Goal: Transaction & Acquisition: Purchase product/service

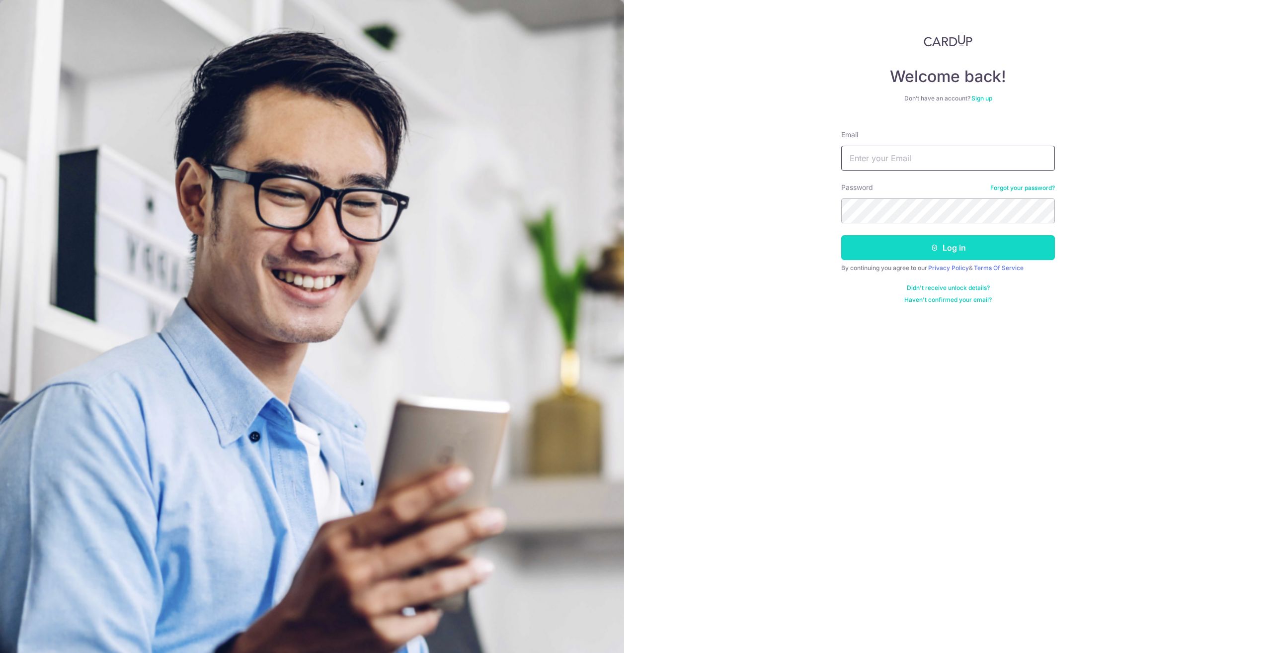
type input "[PERSON_NAME][EMAIL_ADDRESS][PERSON_NAME][DOMAIN_NAME]"
click at [923, 248] on button "Log in" at bounding box center [948, 247] width 214 height 25
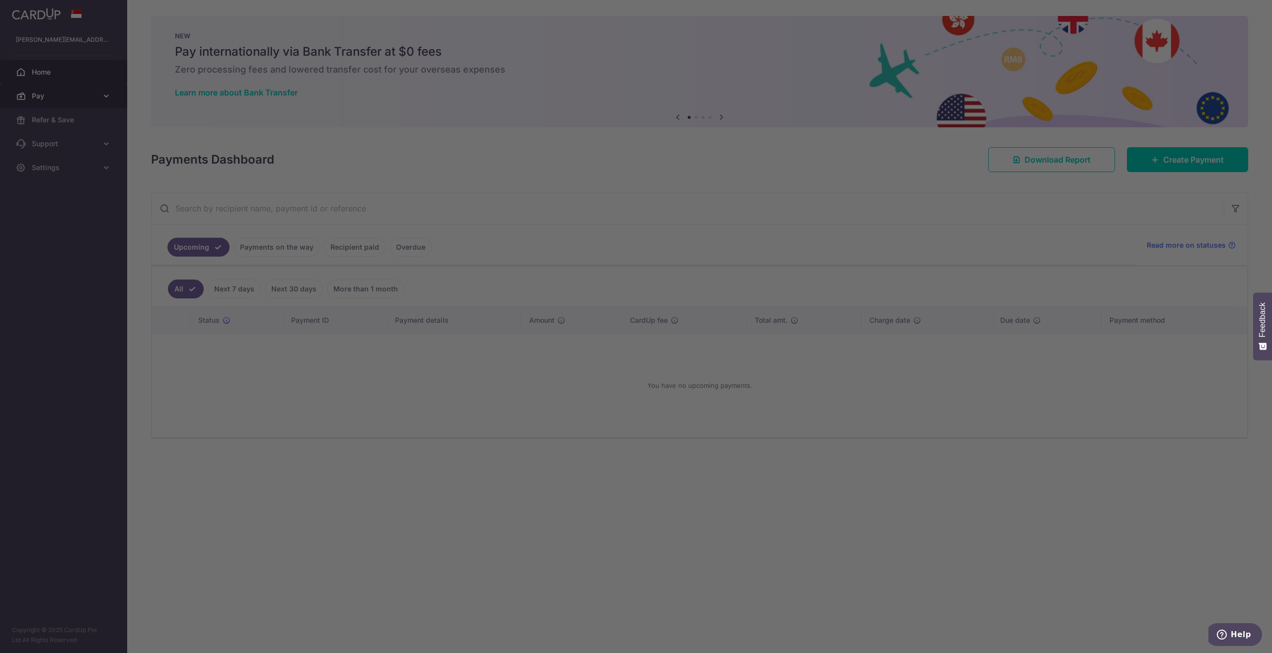
click at [43, 93] on body "reuben.a.lopez@gmail.com Home Pay Payments Recipients Cards Refer & Save Suppor…" at bounding box center [636, 326] width 1272 height 653
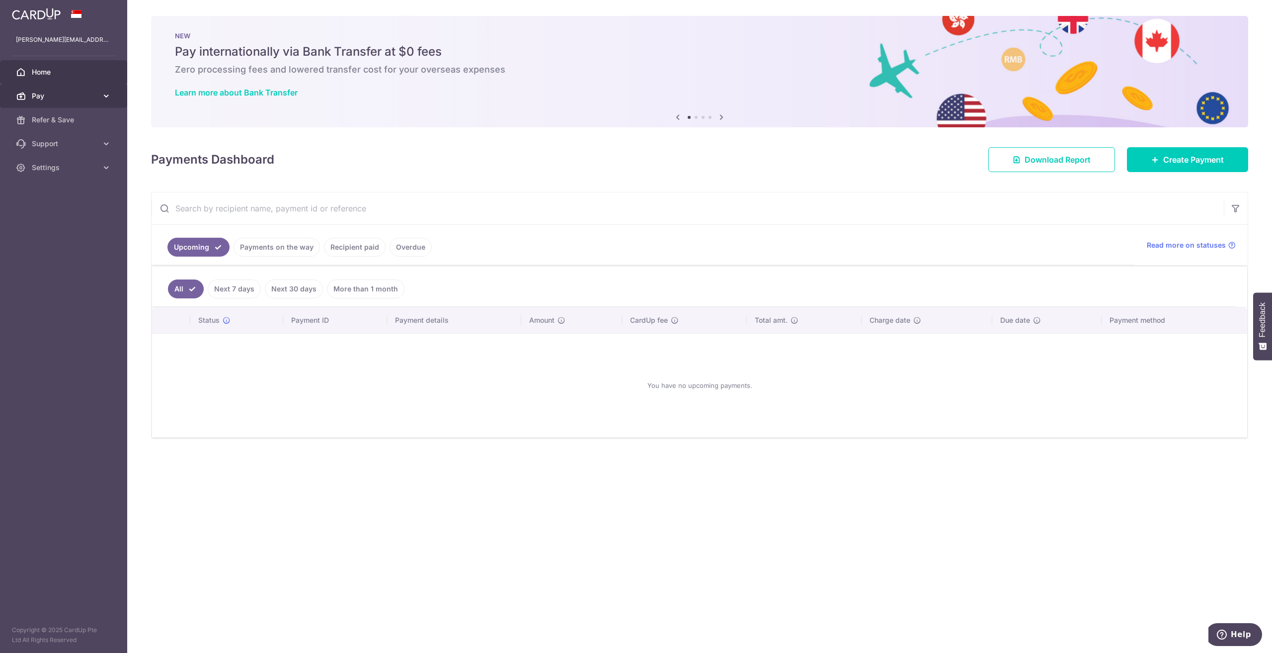
click at [37, 92] on span "Pay" at bounding box center [65, 96] width 66 height 10
click at [49, 117] on span "Payments" at bounding box center [65, 120] width 66 height 10
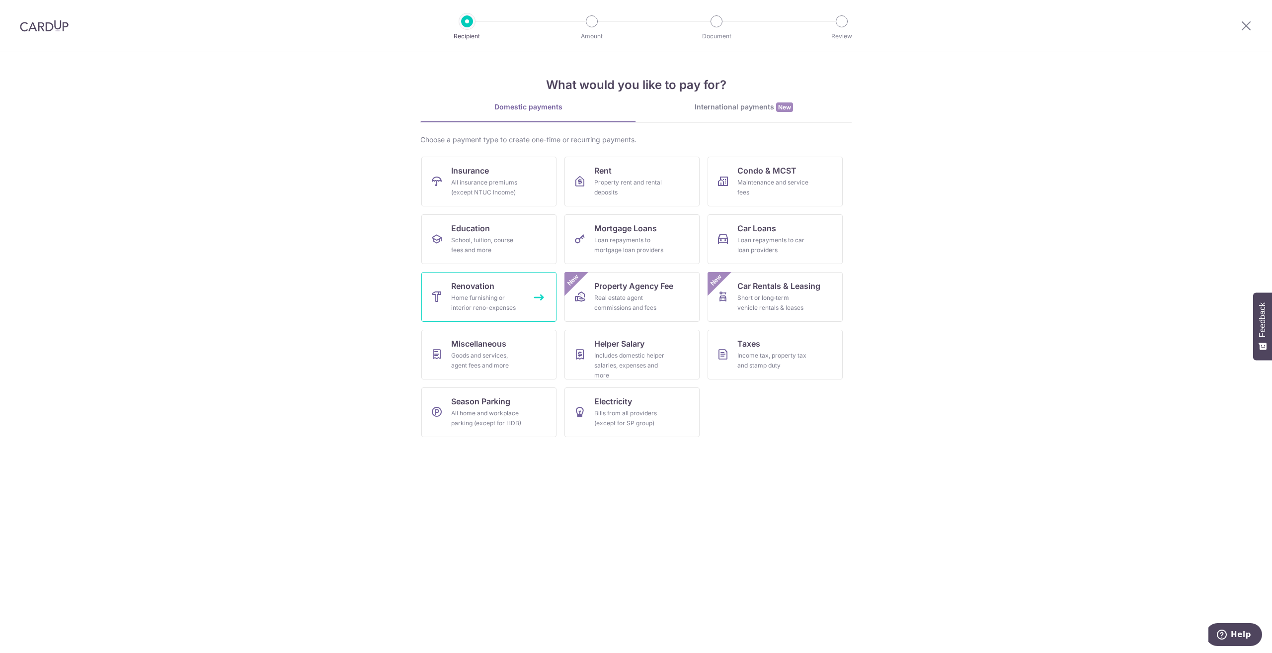
click at [514, 298] on div "Home furnishing or interior reno-expenses" at bounding box center [487, 303] width 72 height 20
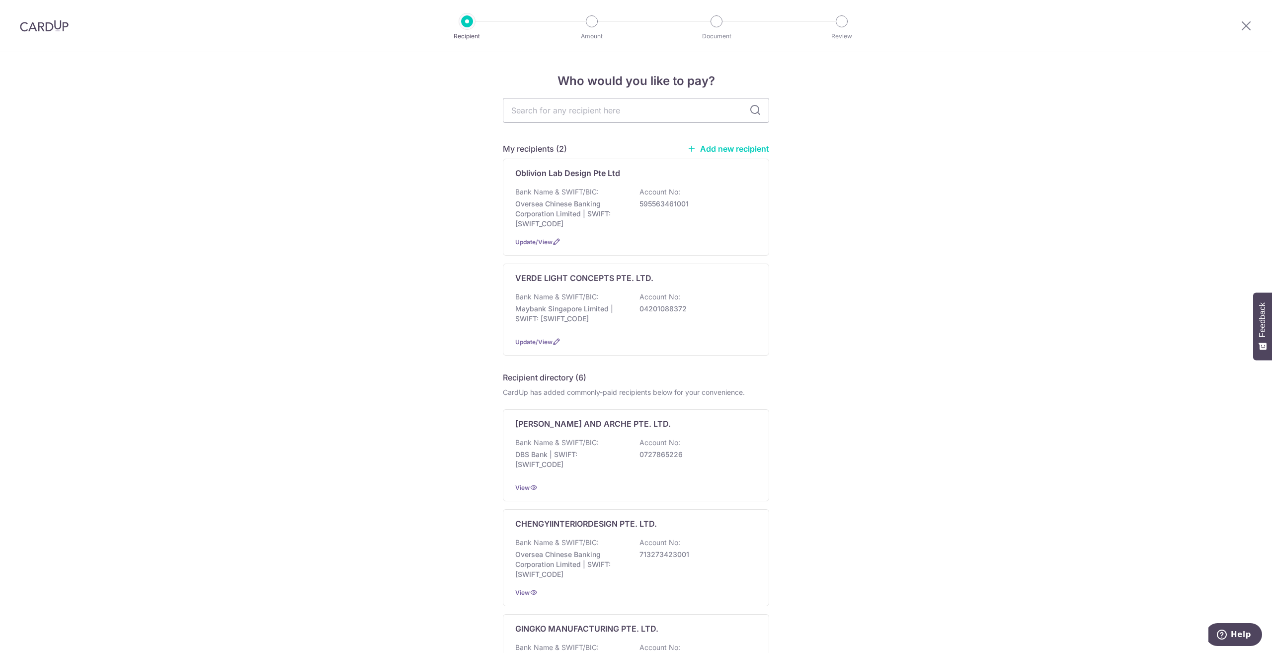
click at [721, 148] on link "Add new recipient" at bounding box center [728, 149] width 82 height 10
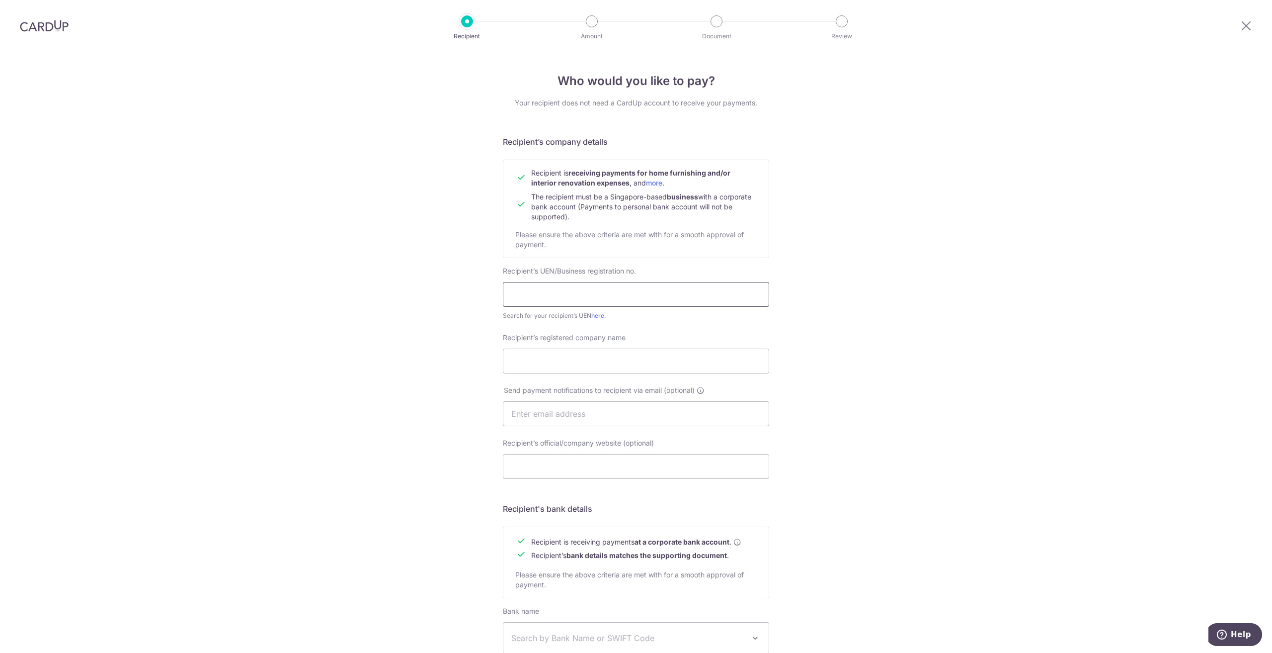
click at [566, 290] on input "text" at bounding box center [636, 294] width 266 height 25
paste input "53382158D"
click at [509, 296] on input "53382158D" at bounding box center [636, 294] width 266 height 25
type input "53382158D"
click at [880, 375] on div "Who would you like to pay? Your recipient does not need a CardUp account to rec…" at bounding box center [636, 425] width 1272 height 747
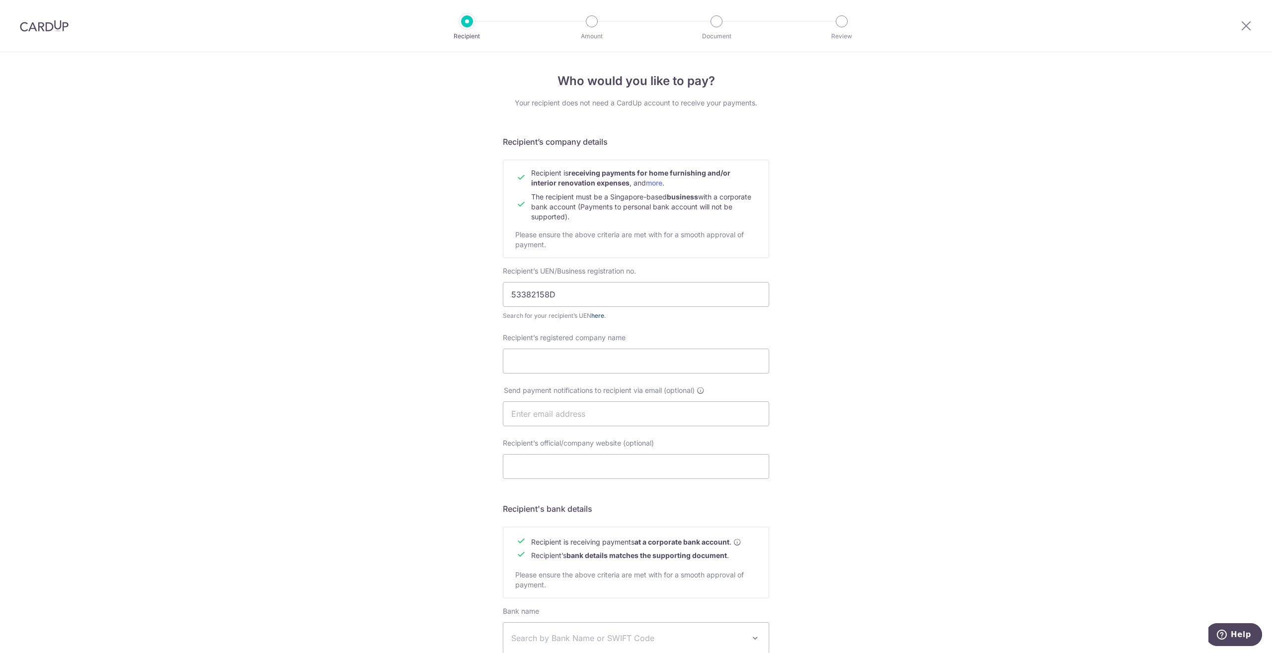
click at [599, 315] on link "here" at bounding box center [597, 315] width 13 height 7
